Goal: Feedback & Contribution: Contribute content

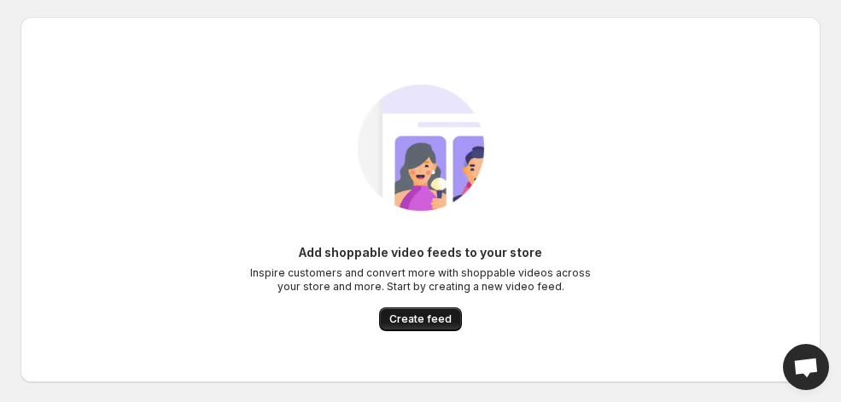
click at [408, 325] on span "Create feed" at bounding box center [420, 320] width 62 height 14
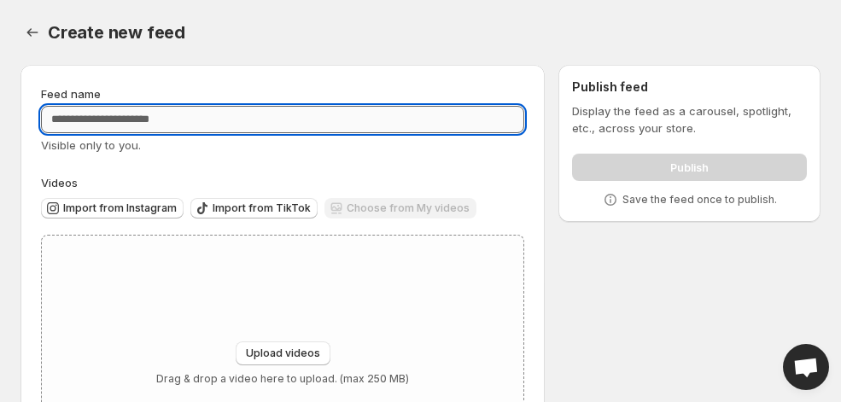
click at [208, 127] on input "Feed name" at bounding box center [282, 119] width 483 height 27
click at [184, 126] on input "Feed name" at bounding box center [282, 119] width 483 height 27
paste input "**********"
type input "**********"
click at [288, 173] on div "**********" at bounding box center [282, 288] width 483 height 407
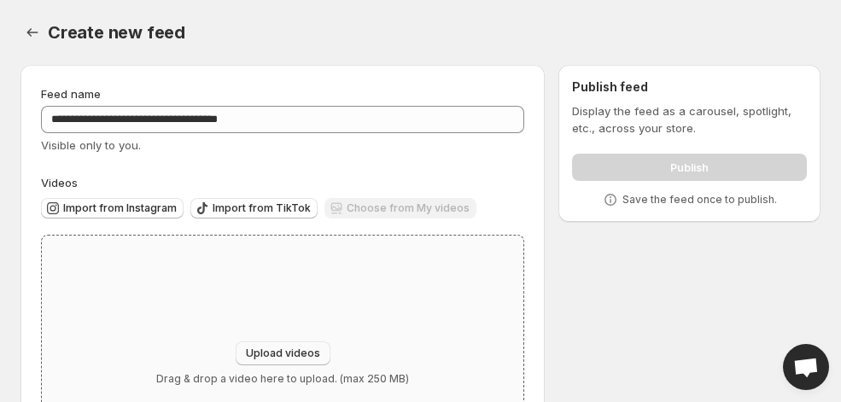
click at [278, 349] on span "Upload videos" at bounding box center [283, 354] width 74 height 14
type input "**********"
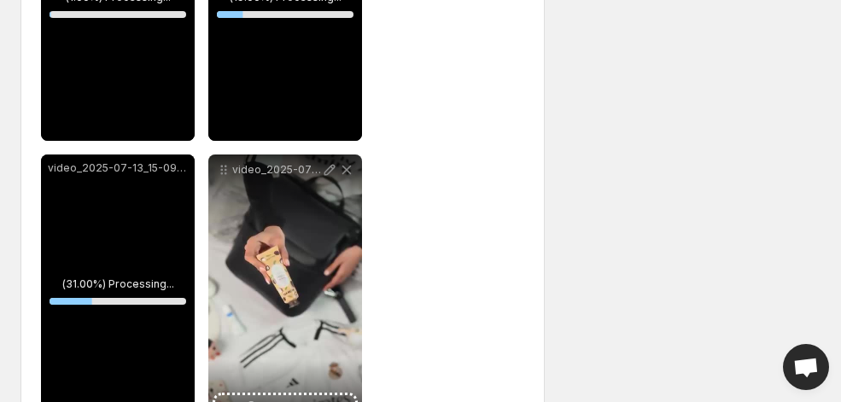
scroll to position [464, 0]
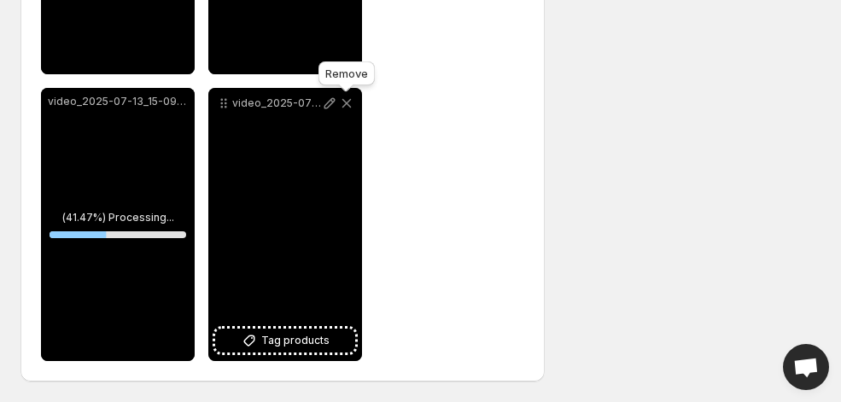
click at [348, 100] on icon at bounding box center [346, 103] width 17 height 17
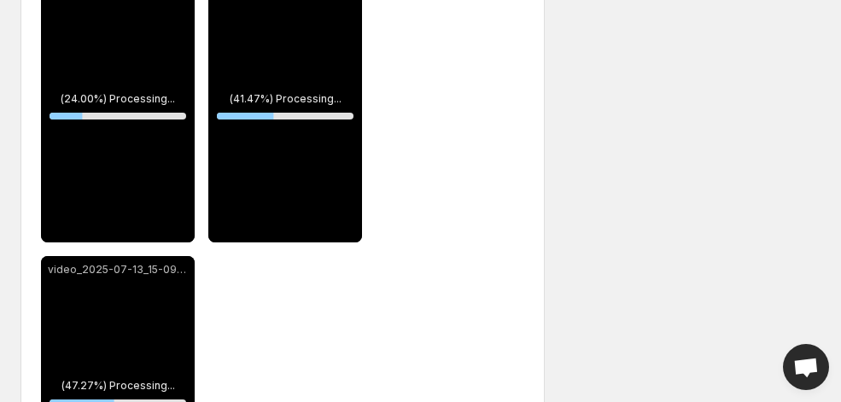
scroll to position [263, 0]
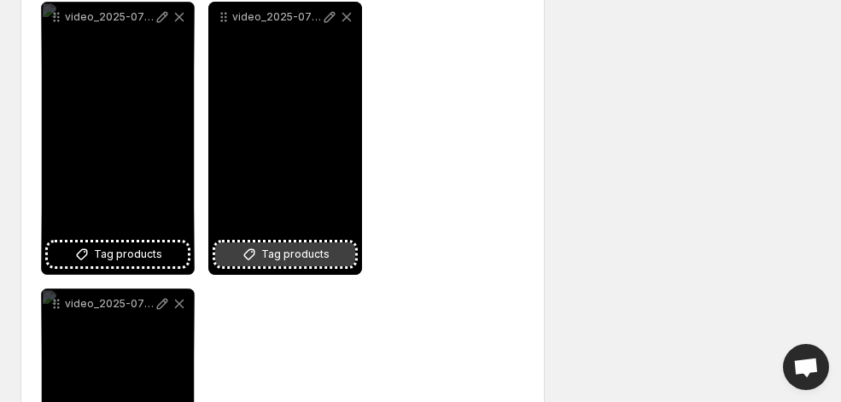
click at [264, 255] on span "Tag products" at bounding box center [295, 254] width 68 height 17
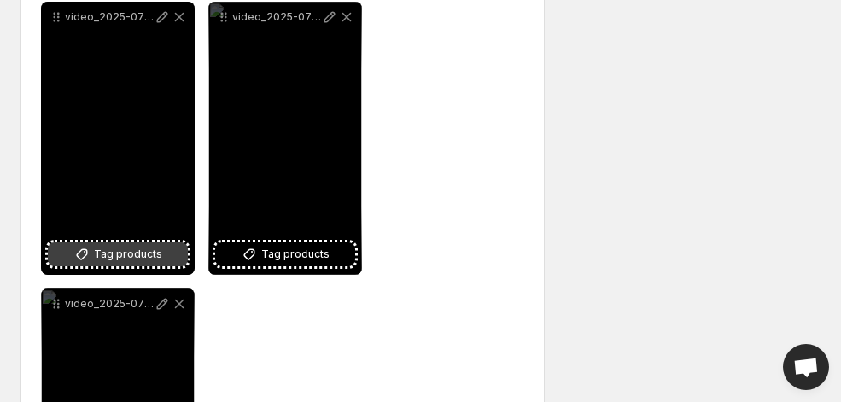
click at [91, 254] on icon at bounding box center [81, 254] width 17 height 17
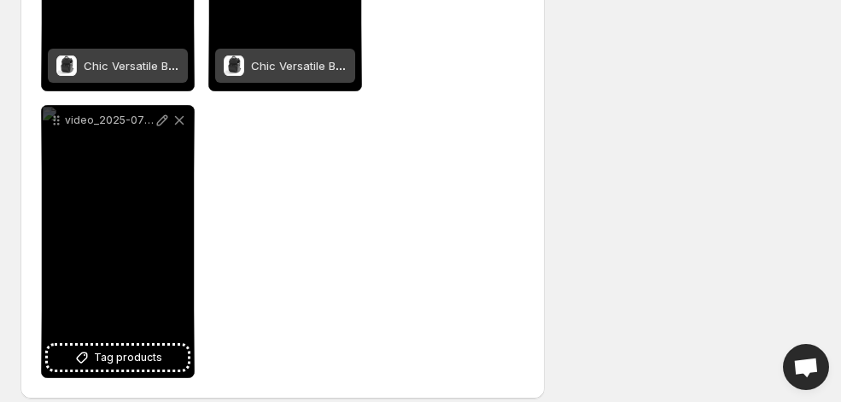
scroll to position [464, 0]
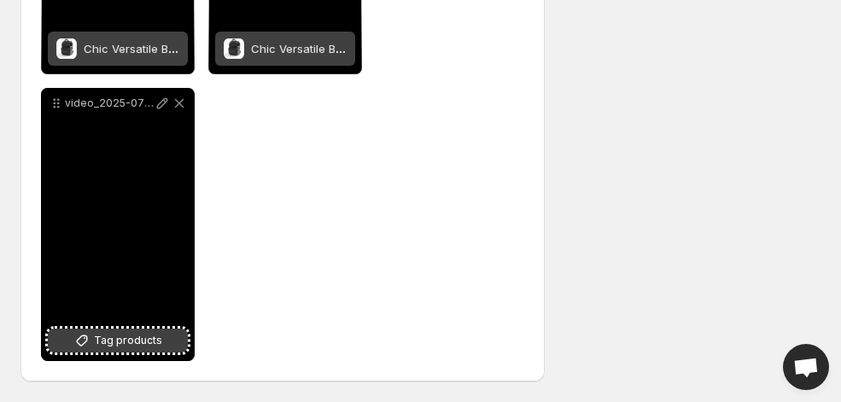
click at [139, 348] on span "Tag products" at bounding box center [128, 340] width 68 height 17
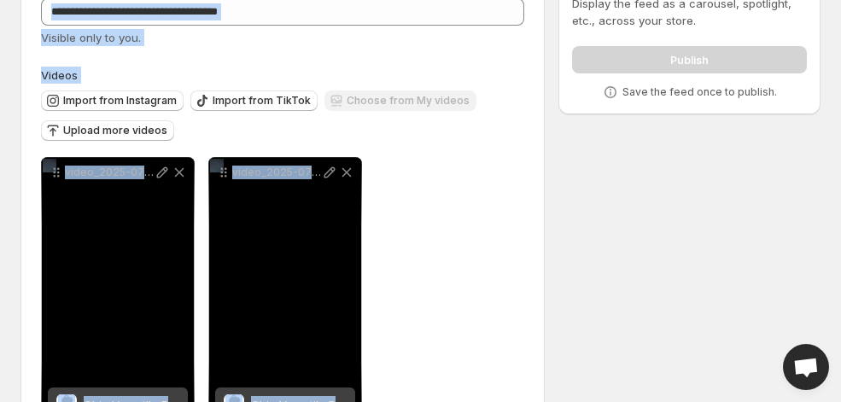
scroll to position [77, 0]
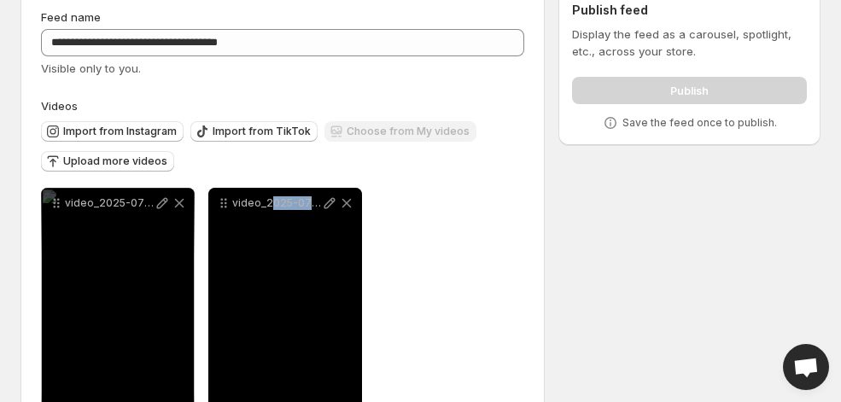
drag, startPoint x: 145, startPoint y: 232, endPoint x: 268, endPoint y: 236, distance: 123.0
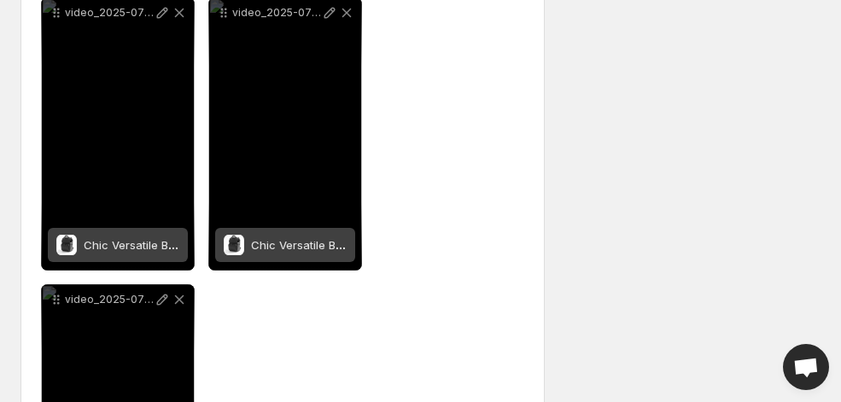
scroll to position [270, 0]
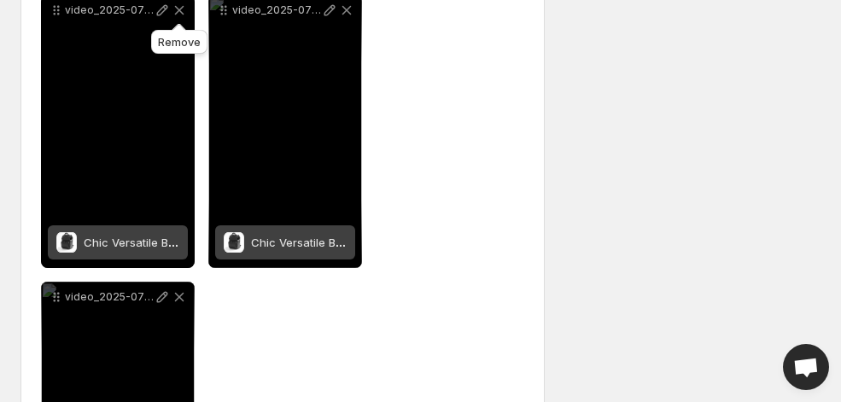
click at [183, 11] on icon at bounding box center [179, 10] width 17 height 17
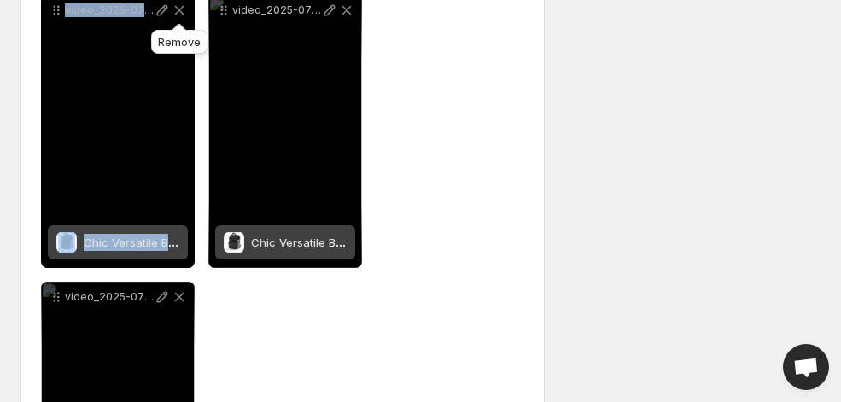
scroll to position [178, 0]
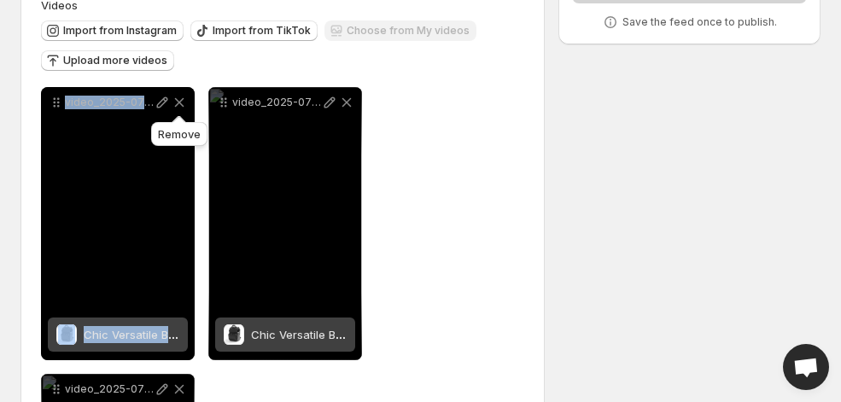
click at [183, 11] on label "Videos" at bounding box center [282, 5] width 483 height 17
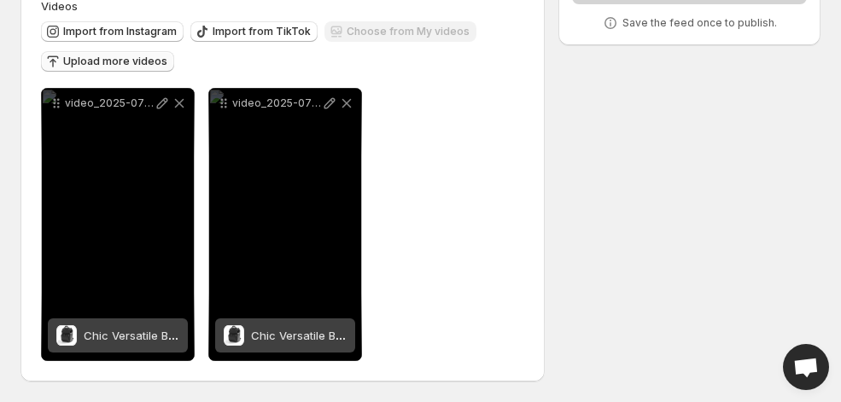
click at [115, 61] on span "Upload more videos" at bounding box center [115, 62] width 104 height 14
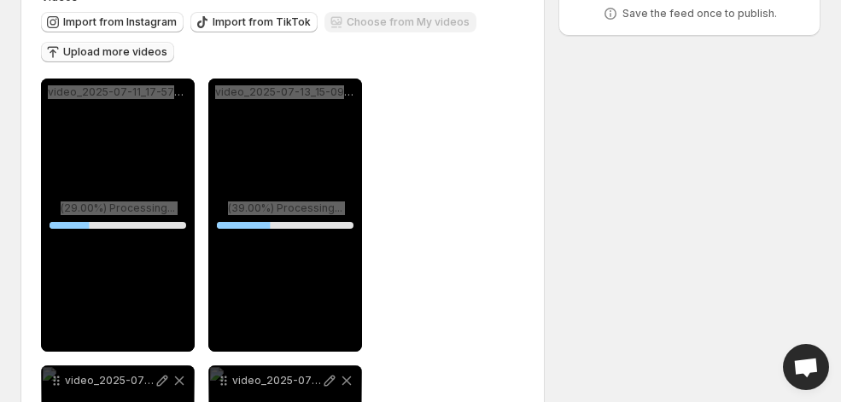
scroll to position [180, 0]
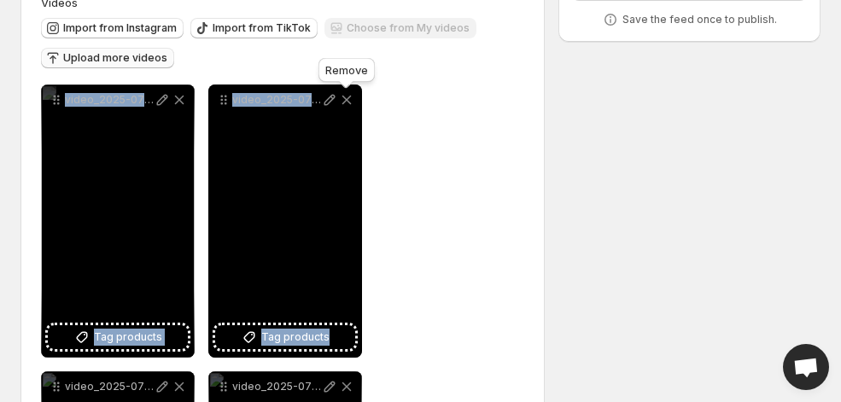
click at [346, 101] on icon at bounding box center [347, 100] width 9 height 9
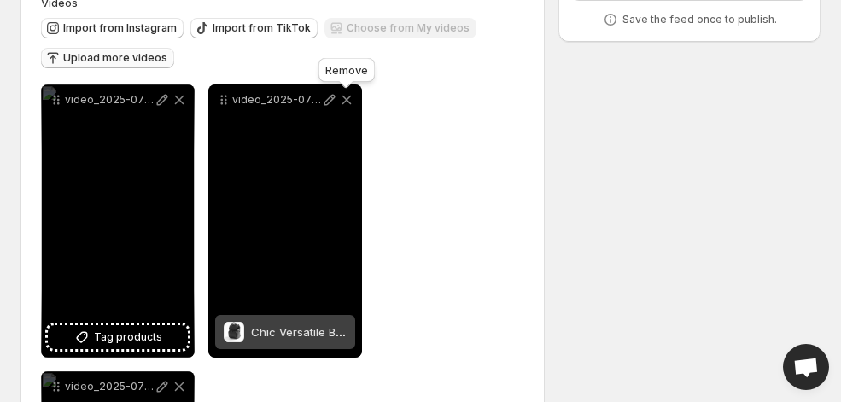
click at [346, 97] on icon at bounding box center [346, 99] width 17 height 17
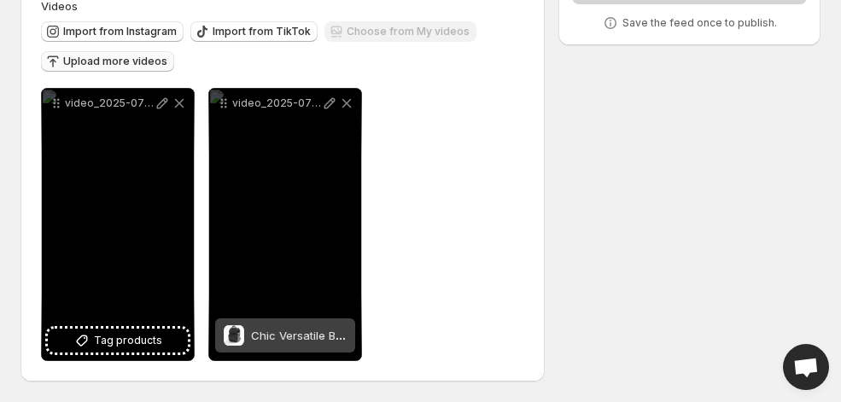
scroll to position [178, 0]
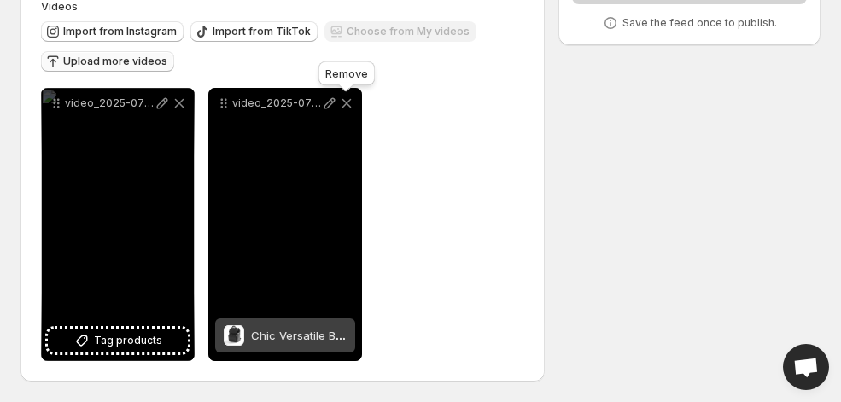
click at [346, 102] on icon at bounding box center [347, 103] width 9 height 9
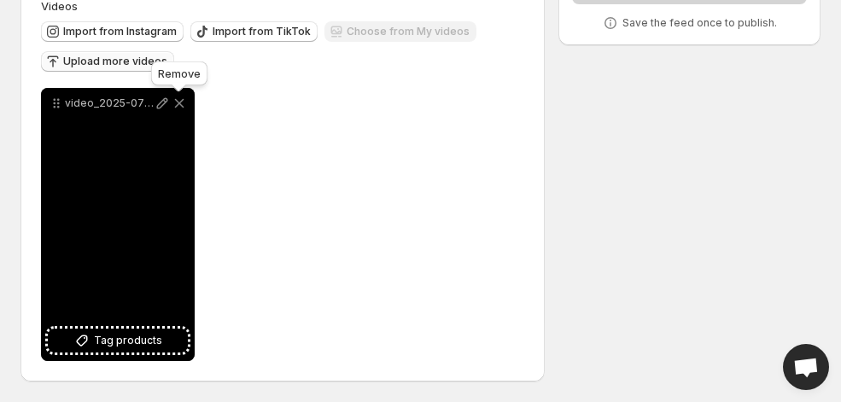
click at [176, 106] on icon at bounding box center [179, 103] width 9 height 9
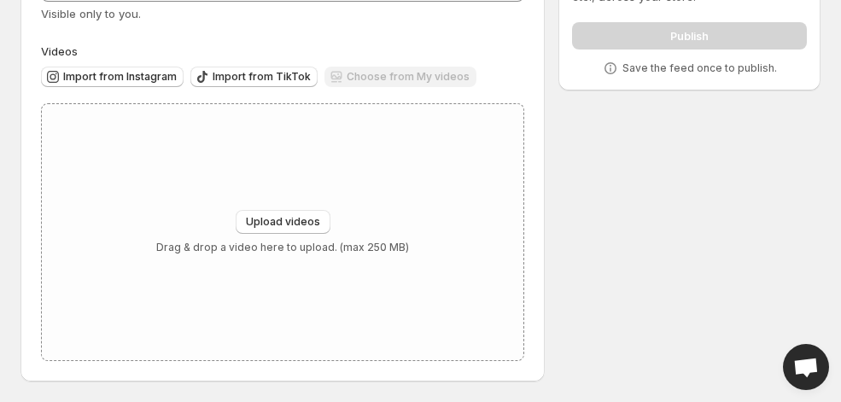
scroll to position [132, 0]
click at [272, 232] on button "Upload videos" at bounding box center [283, 222] width 95 height 24
type input "**********"
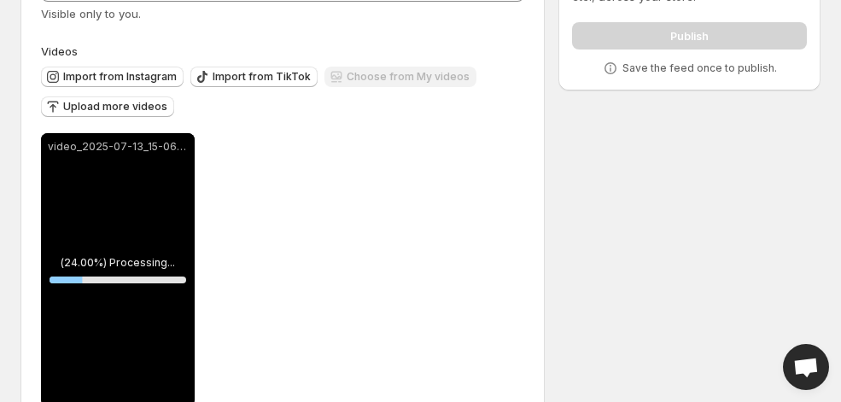
scroll to position [178, 0]
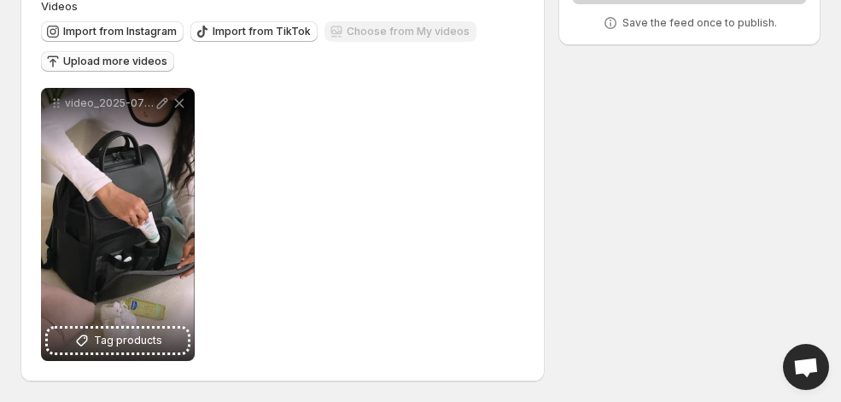
click at [134, 64] on span "Upload more videos" at bounding box center [115, 62] width 104 height 14
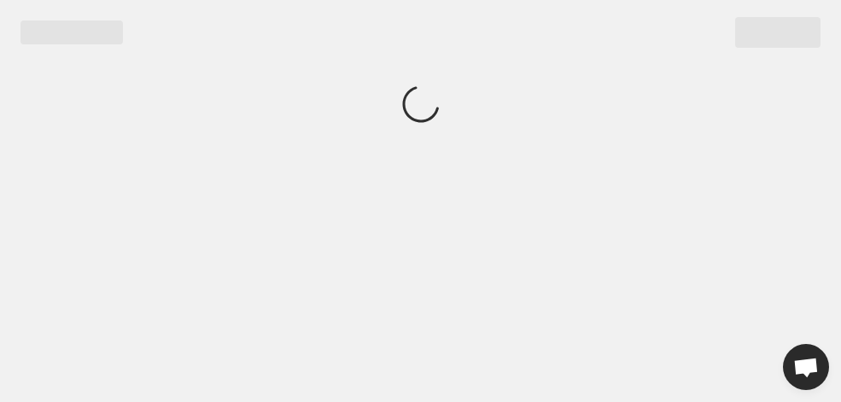
scroll to position [0, 0]
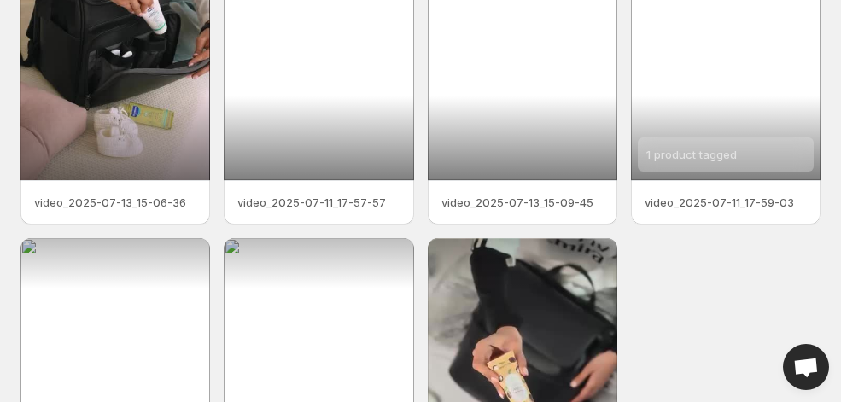
scroll to position [221, 0]
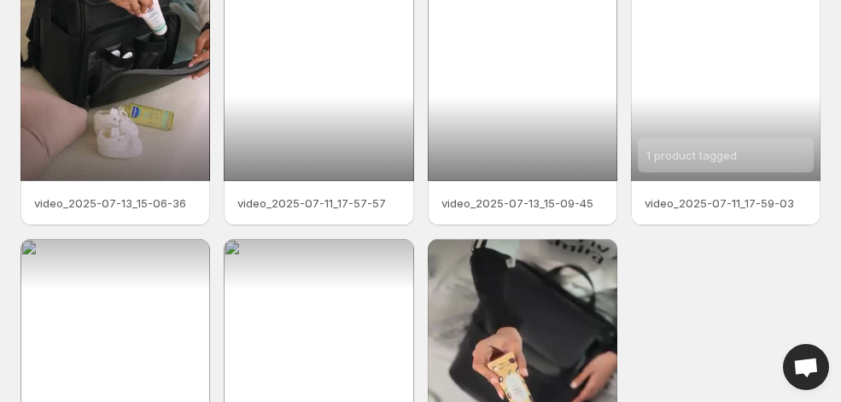
click at [733, 108] on div "1 product tagged" at bounding box center [726, 12] width 190 height 337
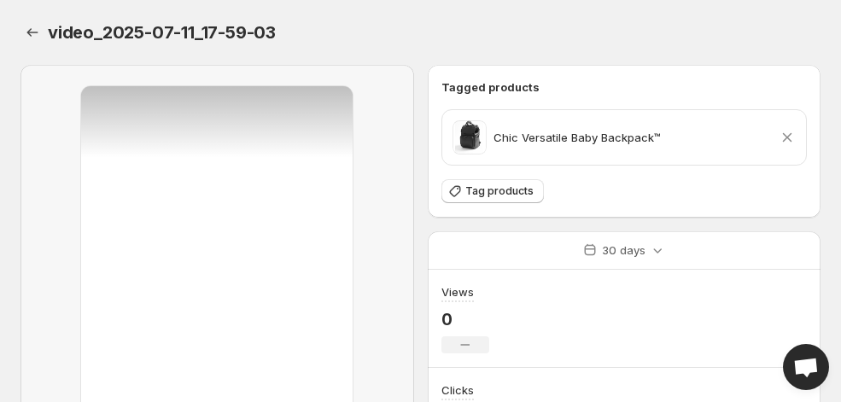
click at [515, 8] on div "video_2025-07-11_17-59-03. This page is ready video_2025-07-11_17-59-03" at bounding box center [420, 32] width 800 height 65
click at [35, 32] on icon "Settings" at bounding box center [32, 32] width 17 height 17
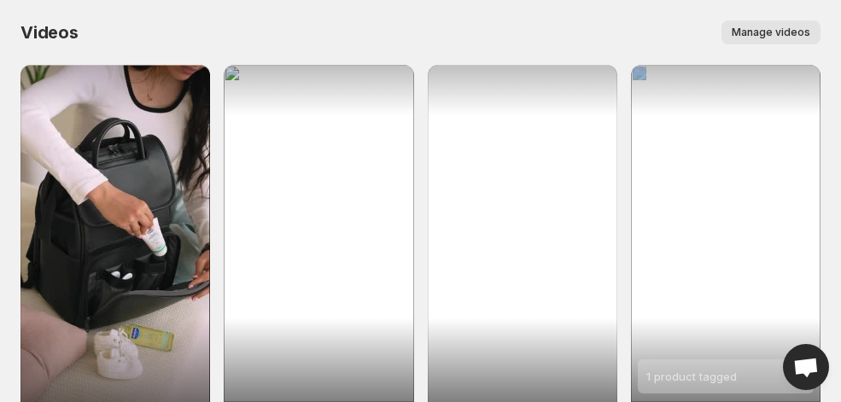
drag, startPoint x: 719, startPoint y: 184, endPoint x: 485, endPoint y: 217, distance: 236.3
click at [523, 12] on div "Videos. This page is ready Videos Manage videos More actions Manage videos" at bounding box center [420, 32] width 800 height 65
click at [747, 25] on button "Manage videos" at bounding box center [771, 32] width 99 height 24
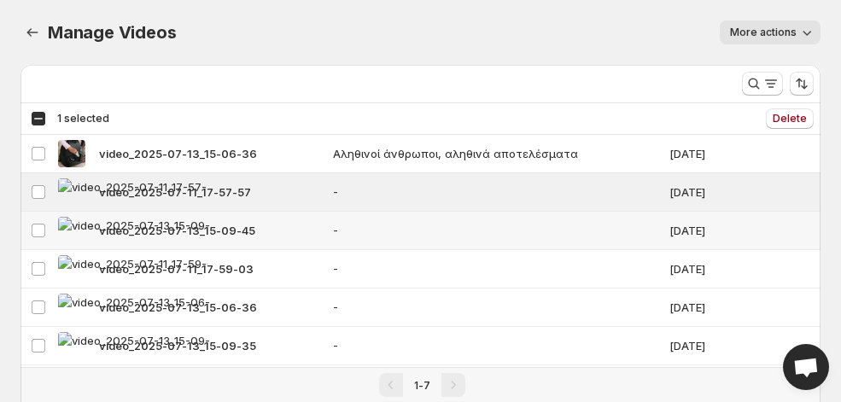
click at [40, 214] on td "Select video" at bounding box center [36, 231] width 32 height 38
click at [37, 257] on td "Select video" at bounding box center [36, 269] width 32 height 38
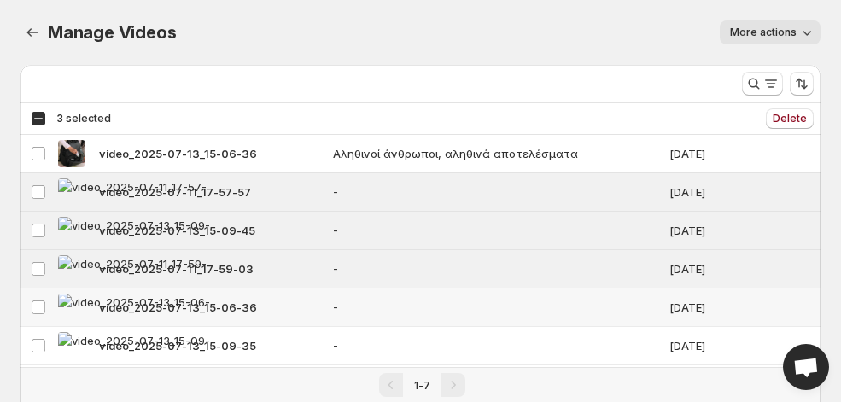
click at [36, 296] on td "Select video" at bounding box center [36, 308] width 32 height 38
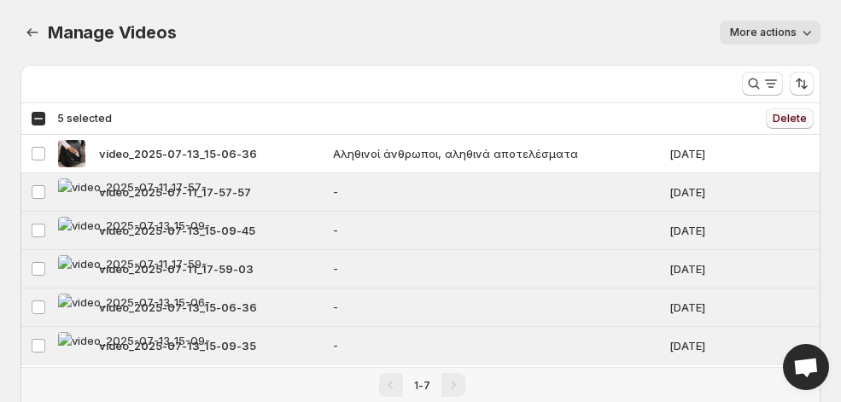
click at [793, 118] on span "Delete" at bounding box center [790, 119] width 34 height 14
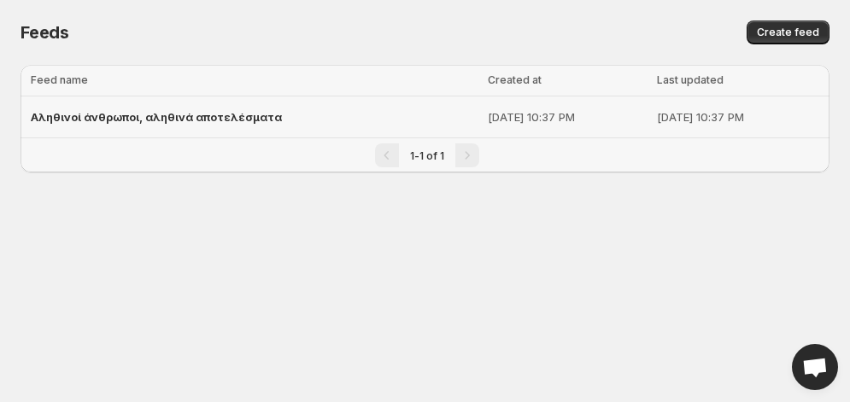
click at [69, 102] on div "Αληθινοί άνθρωποι, αληθινά αποτελέσματα" at bounding box center [254, 117] width 447 height 31
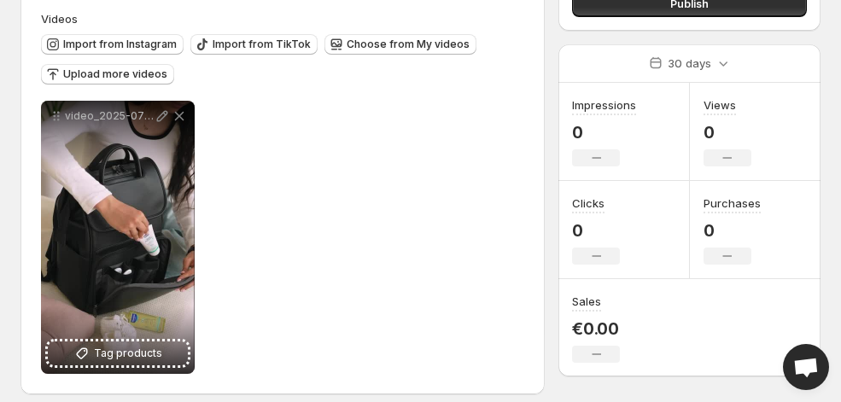
scroll to position [197, 0]
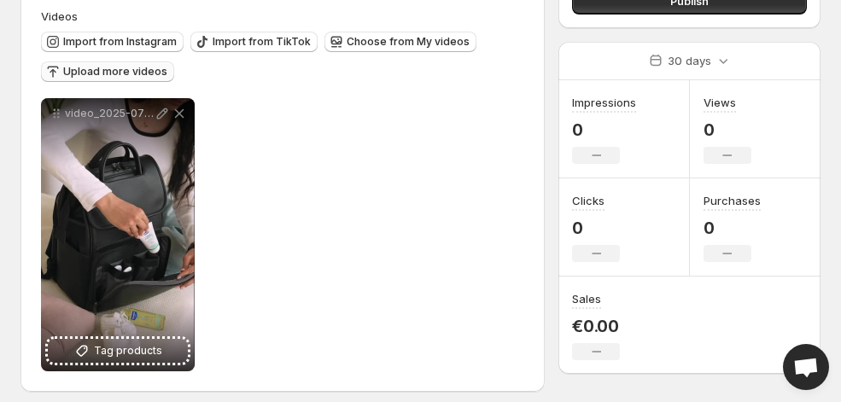
click at [110, 70] on span "Upload more videos" at bounding box center [115, 72] width 104 height 14
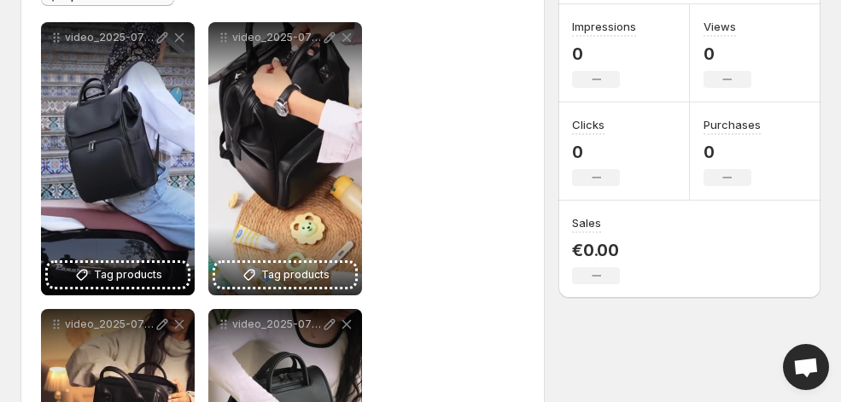
scroll to position [230, 0]
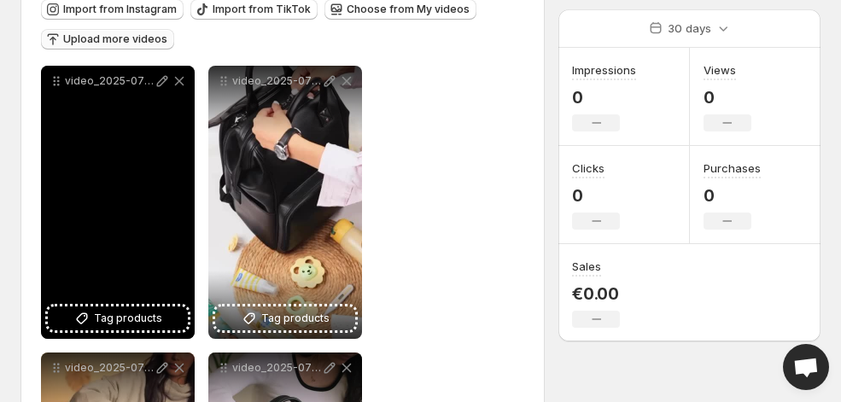
click at [111, 211] on div "video_2025-07-11_17-58-32" at bounding box center [118, 202] width 154 height 273
click at [121, 243] on div "video_2025-07-11_17-58-32" at bounding box center [118, 202] width 154 height 273
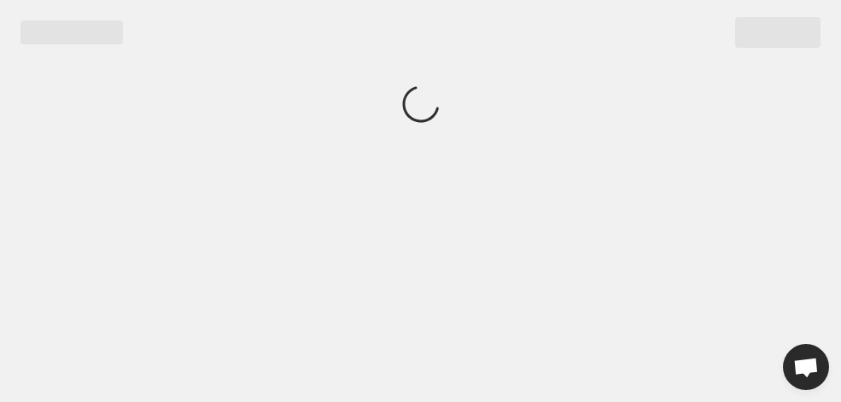
scroll to position [0, 0]
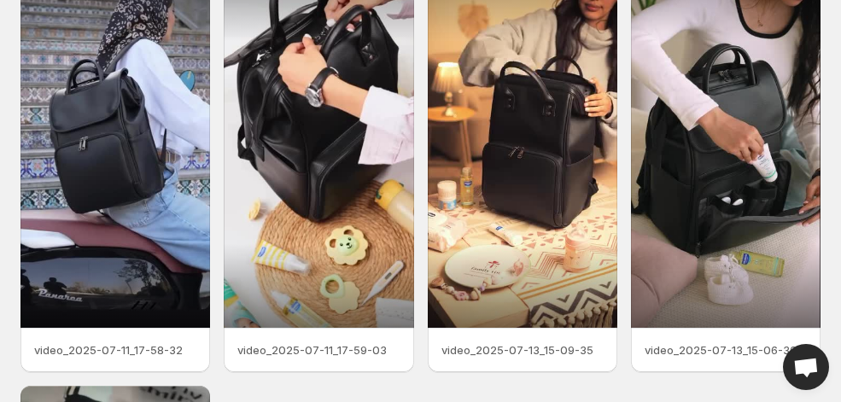
scroll to position [4, 0]
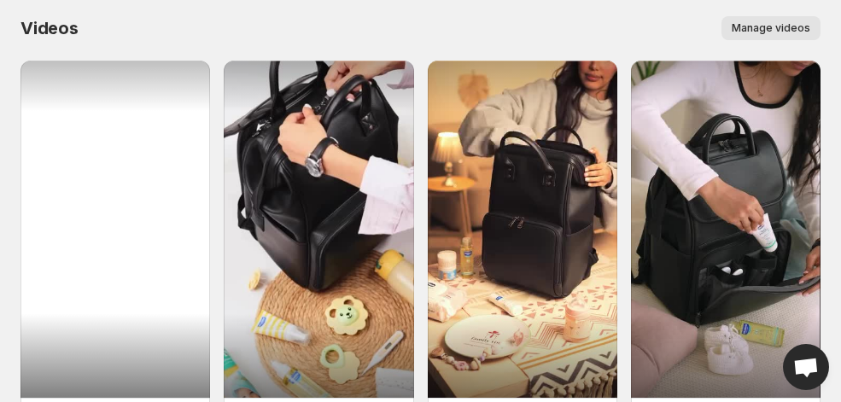
click at [147, 255] on div at bounding box center [115, 229] width 190 height 337
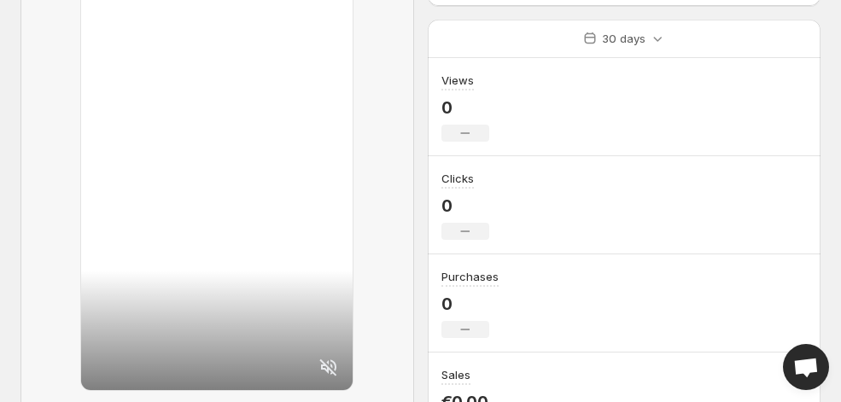
scroll to position [134, 0]
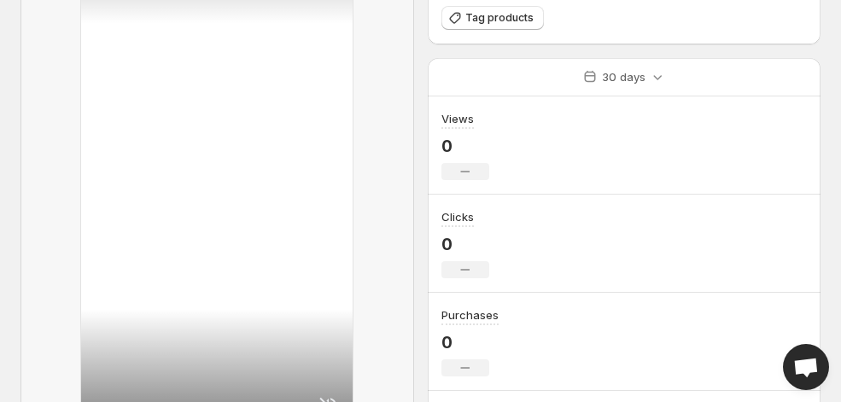
click at [295, 232] on div at bounding box center [217, 190] width 272 height 477
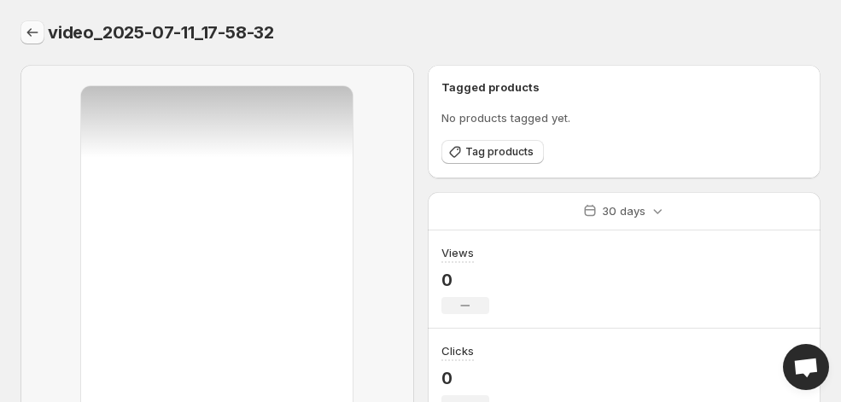
click at [32, 41] on button "Settings" at bounding box center [32, 32] width 24 height 24
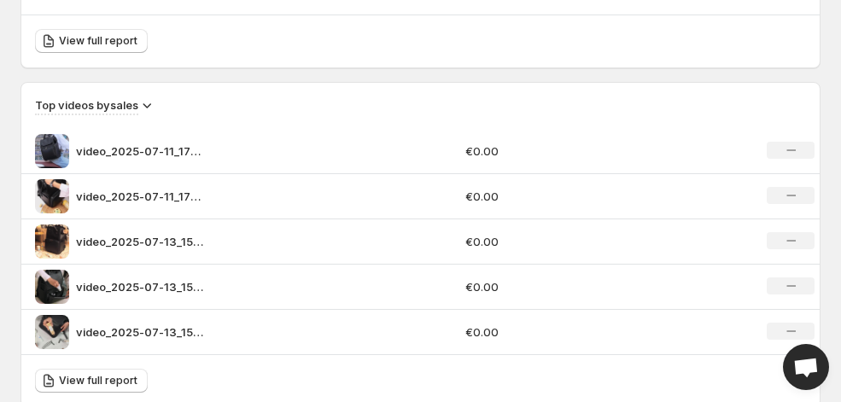
scroll to position [1192, 0]
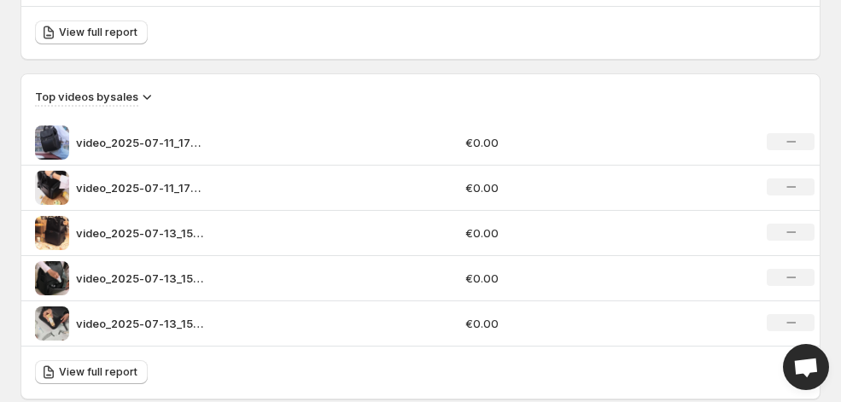
click at [797, 139] on div "No change" at bounding box center [791, 141] width 48 height 17
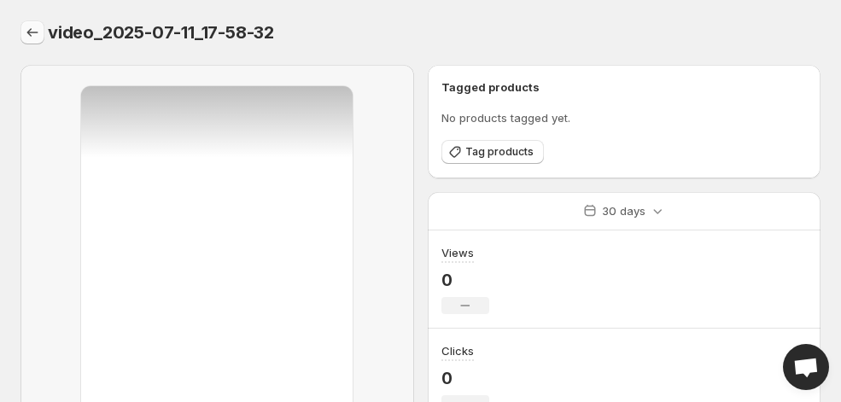
click at [33, 34] on icon "Settings" at bounding box center [32, 32] width 17 height 17
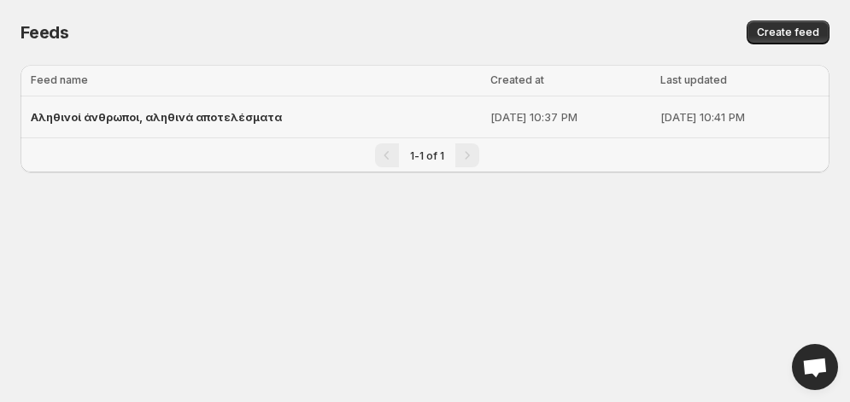
click at [157, 128] on div "Αληθινοί άνθρωποι, αληθινά αποτελέσματα" at bounding box center [255, 117] width 449 height 31
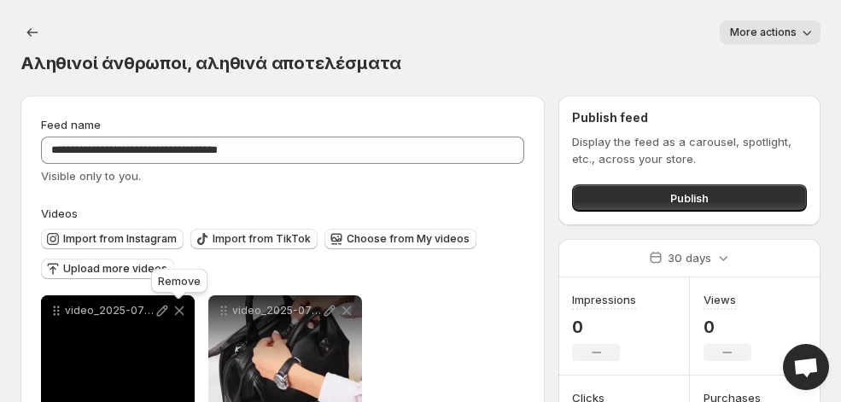
click at [179, 308] on icon at bounding box center [179, 310] width 17 height 17
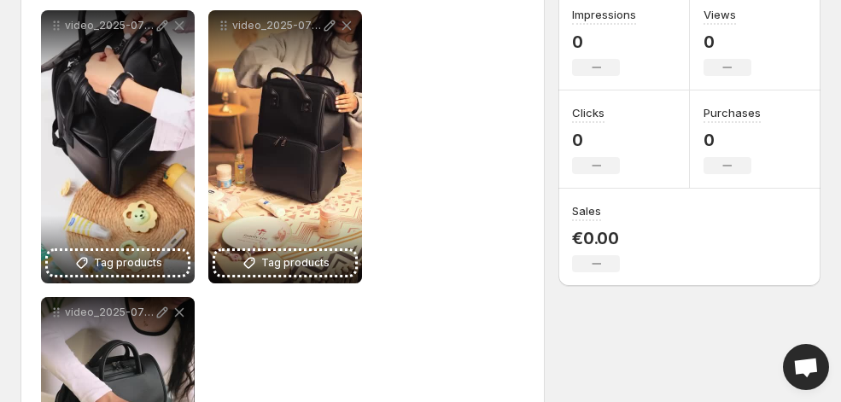
scroll to position [284, 0]
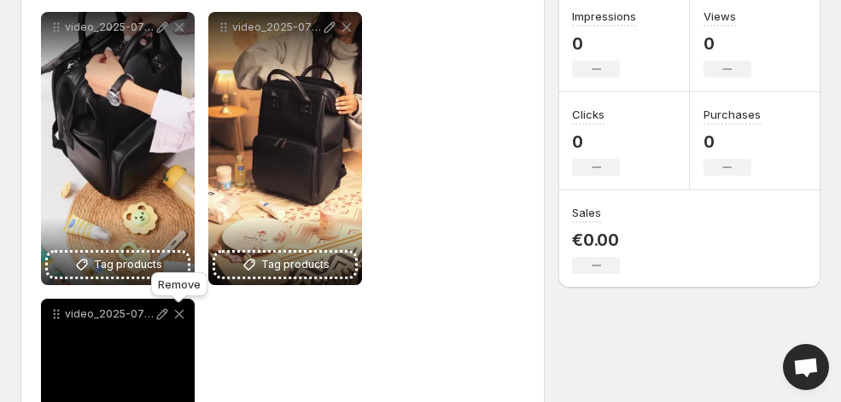
click at [177, 310] on icon at bounding box center [179, 314] width 17 height 17
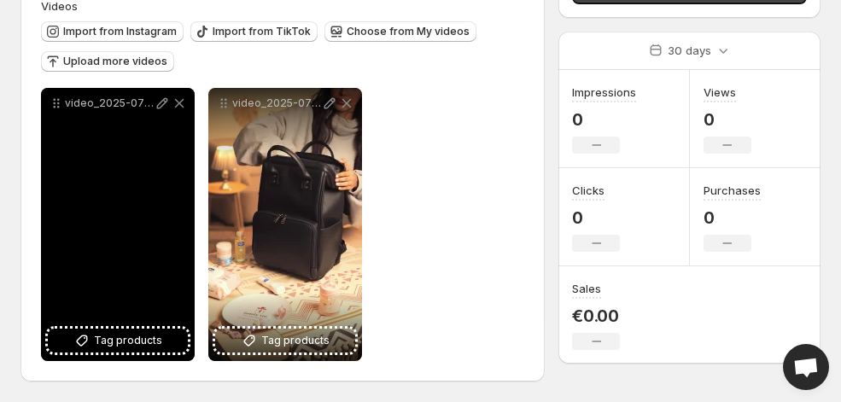
scroll to position [208, 0]
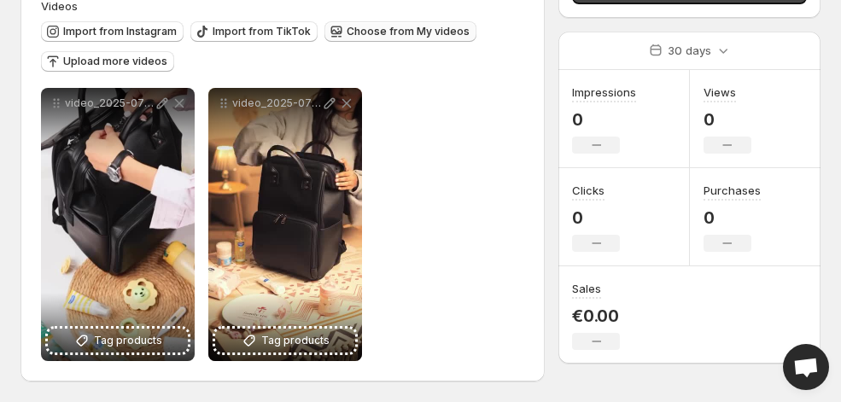
click at [405, 25] on span "Choose from My videos" at bounding box center [408, 32] width 123 height 14
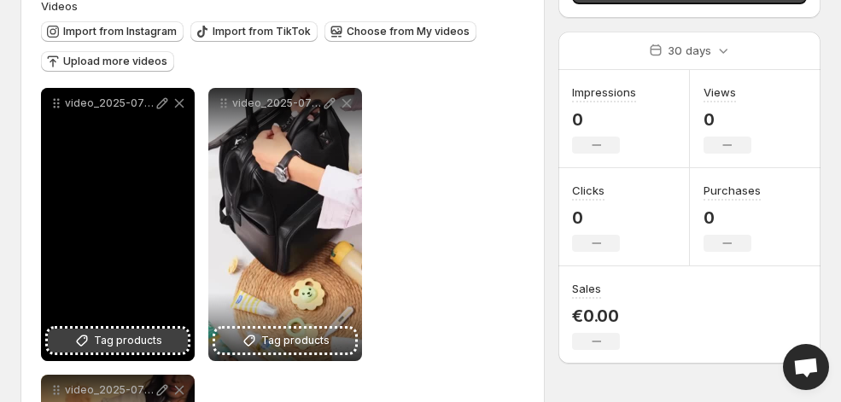
click at [102, 340] on span "Tag products" at bounding box center [128, 340] width 68 height 17
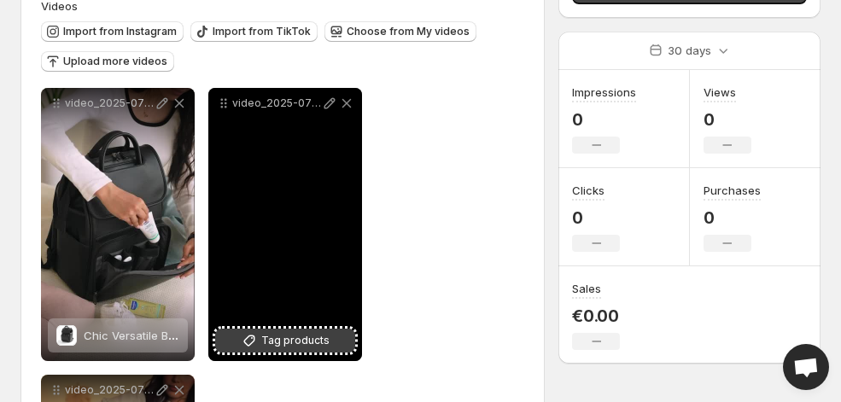
click at [265, 331] on button "Tag products" at bounding box center [285, 341] width 140 height 24
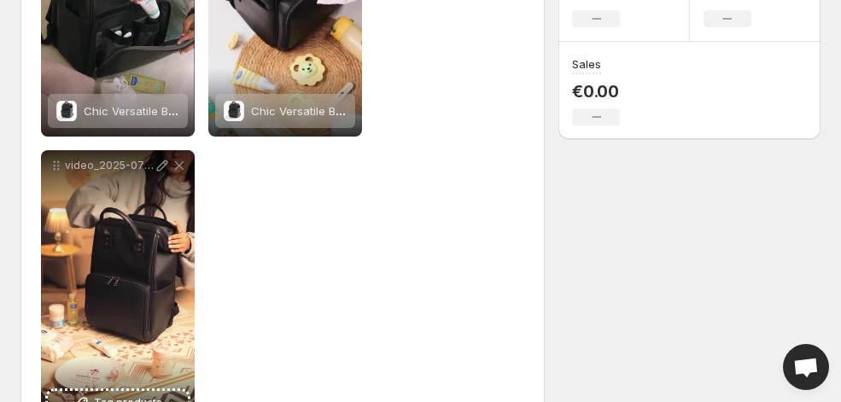
scroll to position [495, 0]
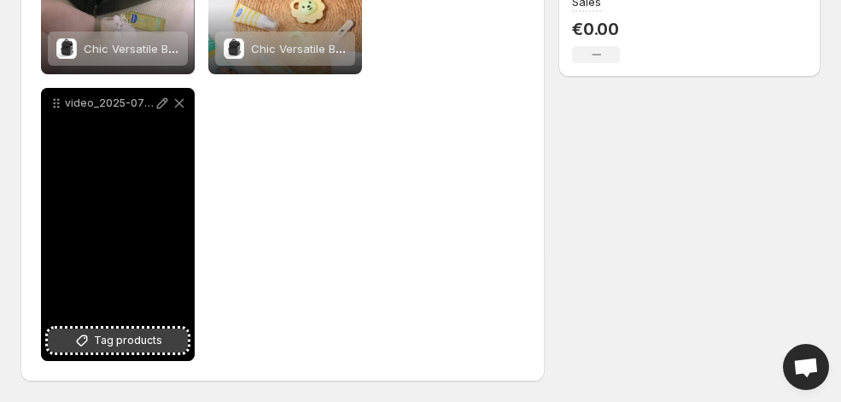
click at [127, 332] on span "Tag products" at bounding box center [128, 340] width 68 height 17
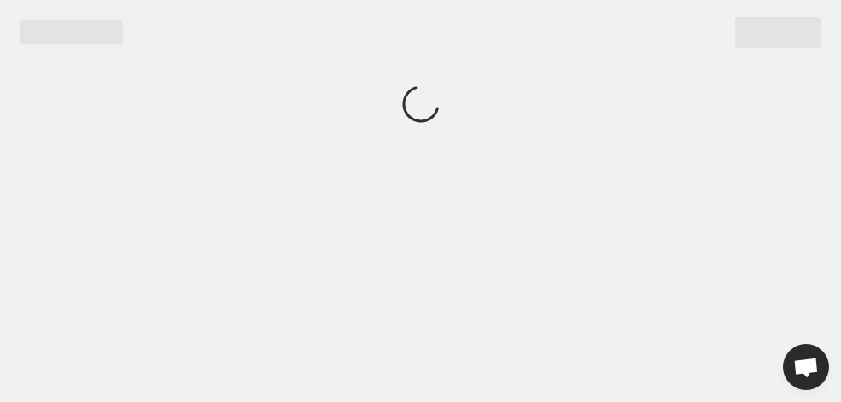
scroll to position [0, 0]
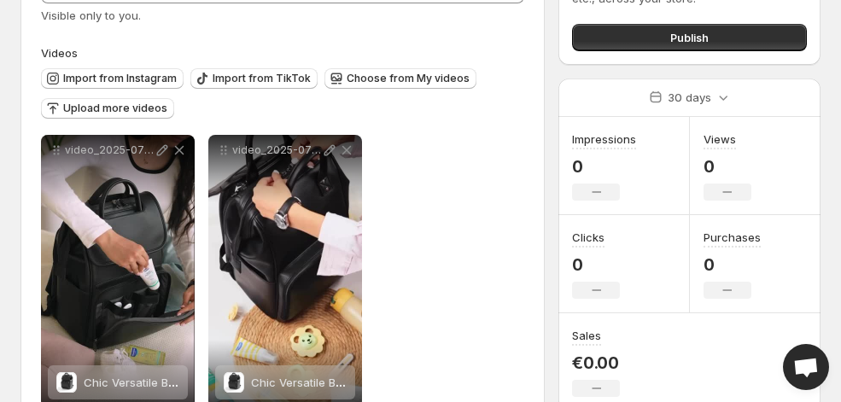
scroll to position [151, 0]
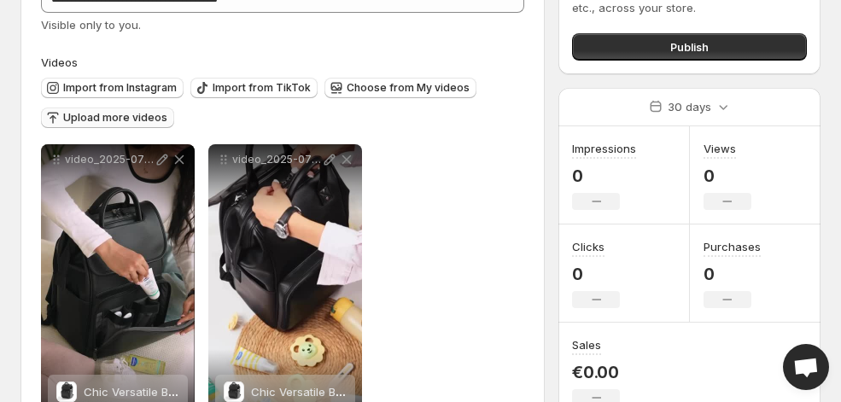
click at [110, 124] on span "Upload more videos" at bounding box center [115, 118] width 104 height 14
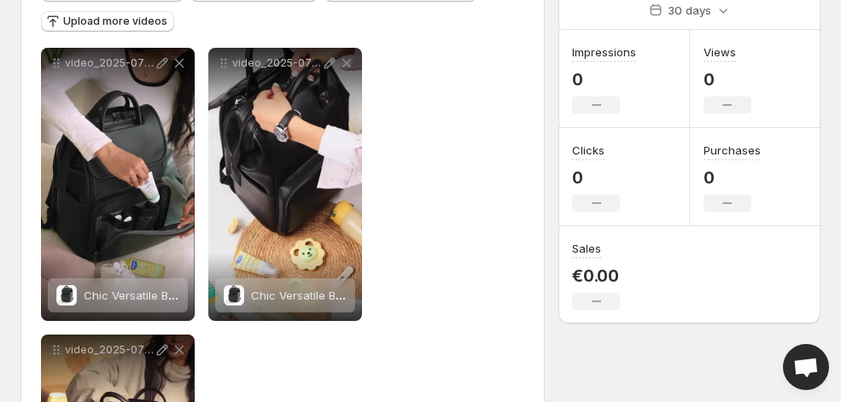
scroll to position [137, 0]
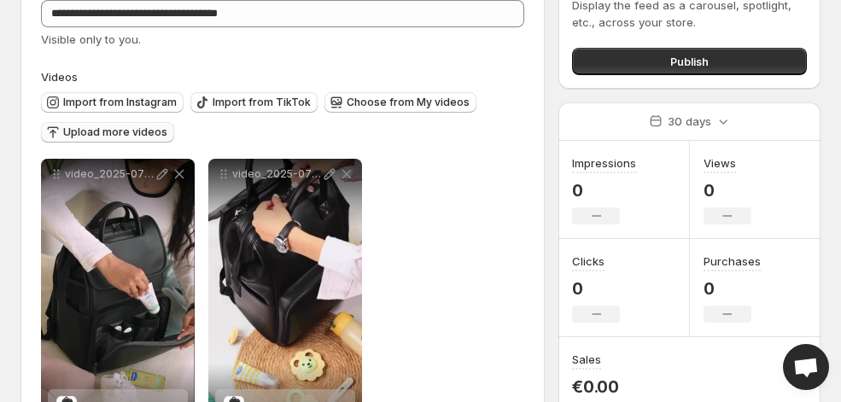
click at [145, 126] on span "Upload more videos" at bounding box center [115, 133] width 104 height 14
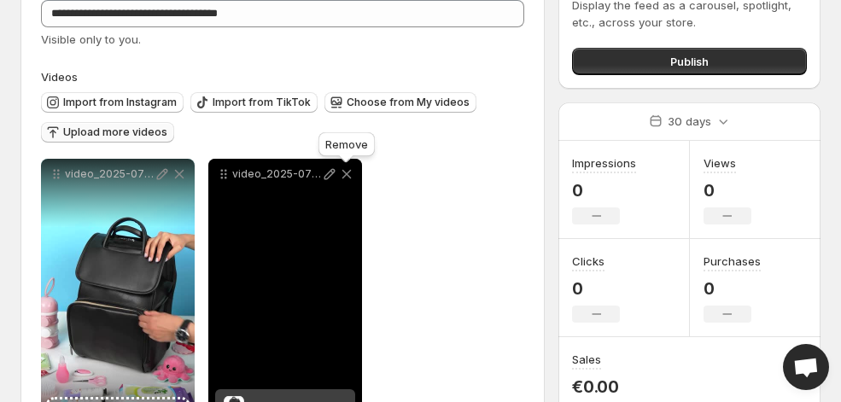
click at [343, 169] on icon at bounding box center [346, 174] width 17 height 17
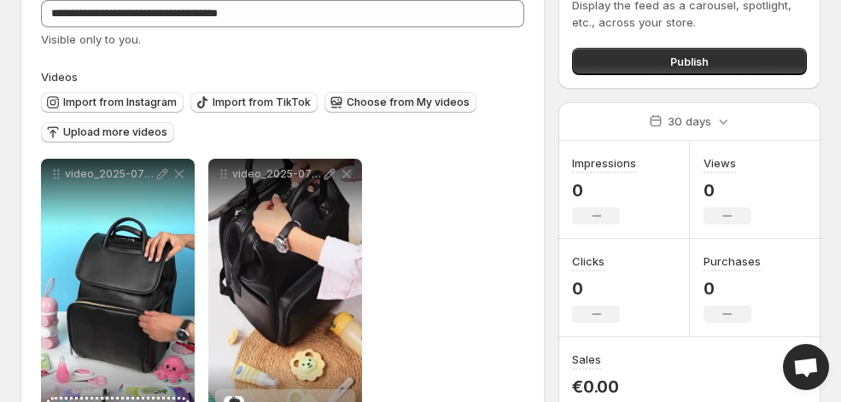
click at [370, 109] on button "Choose from My videos" at bounding box center [401, 102] width 152 height 20
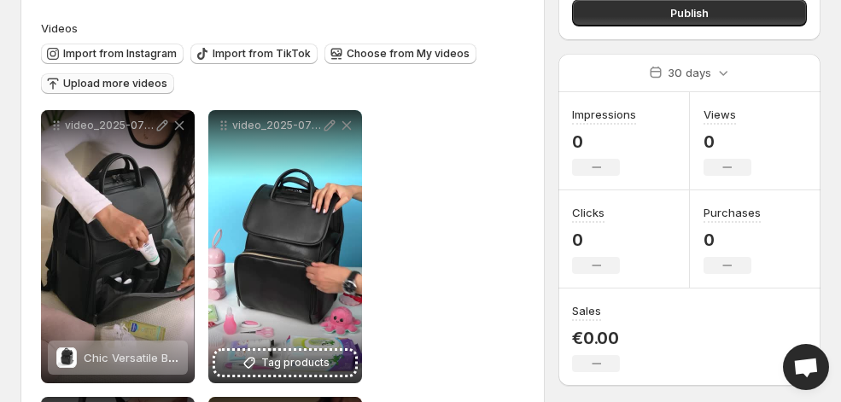
scroll to position [154, 0]
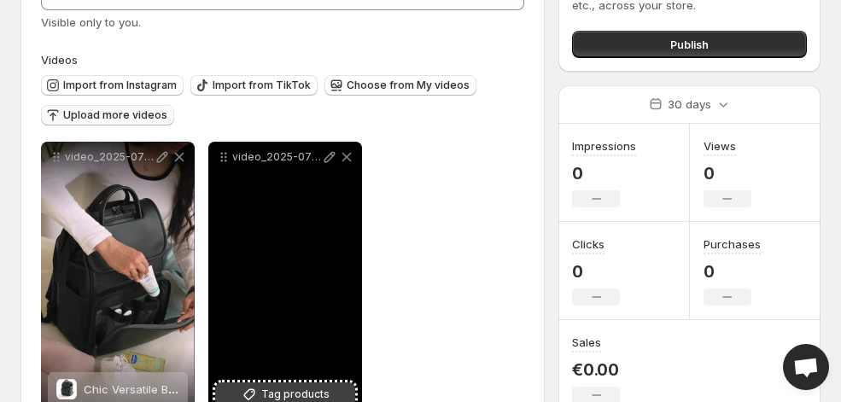
click at [289, 388] on span "Tag products" at bounding box center [295, 394] width 68 height 17
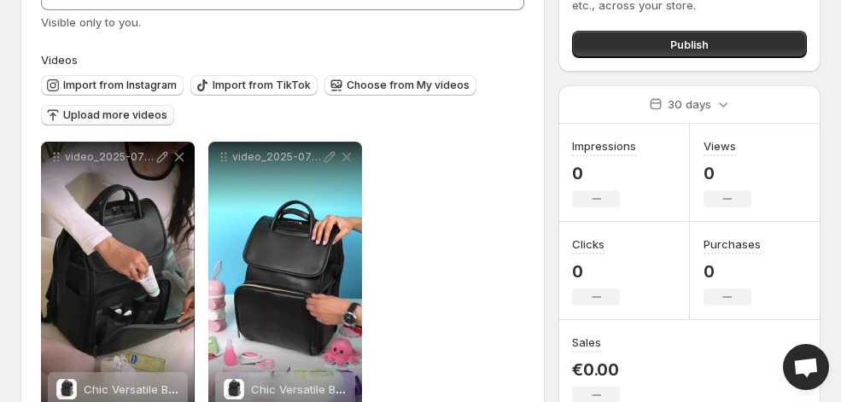
scroll to position [0, 0]
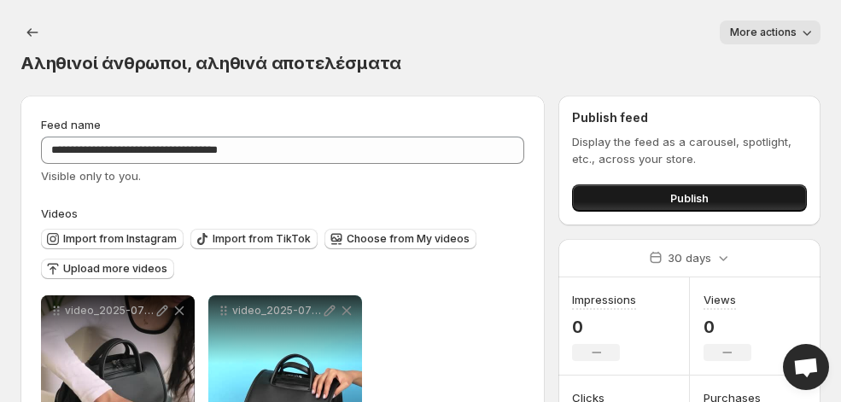
click at [651, 194] on button "Publish" at bounding box center [689, 197] width 235 height 27
click at [633, 202] on button "Publish" at bounding box center [689, 197] width 235 height 27
